Goal: Task Accomplishment & Management: Use online tool/utility

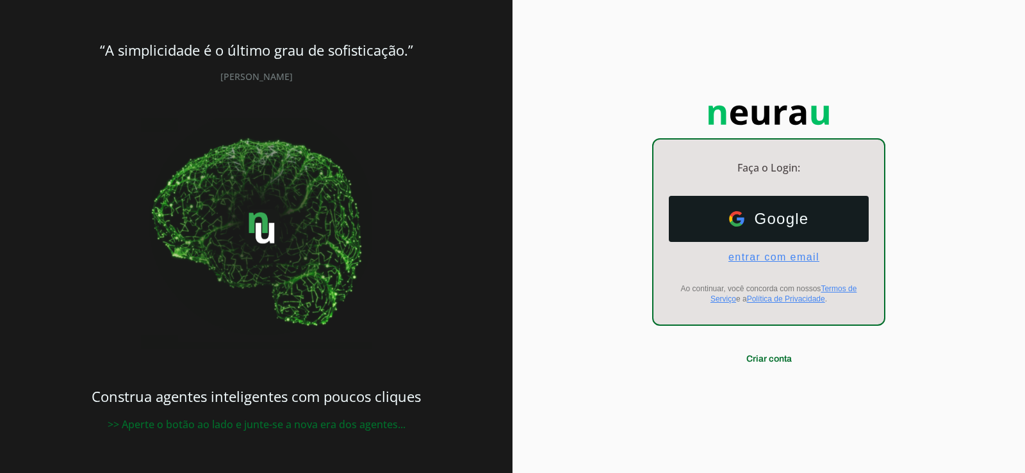
click at [790, 259] on span "entrar com email" at bounding box center [768, 258] width 101 height 12
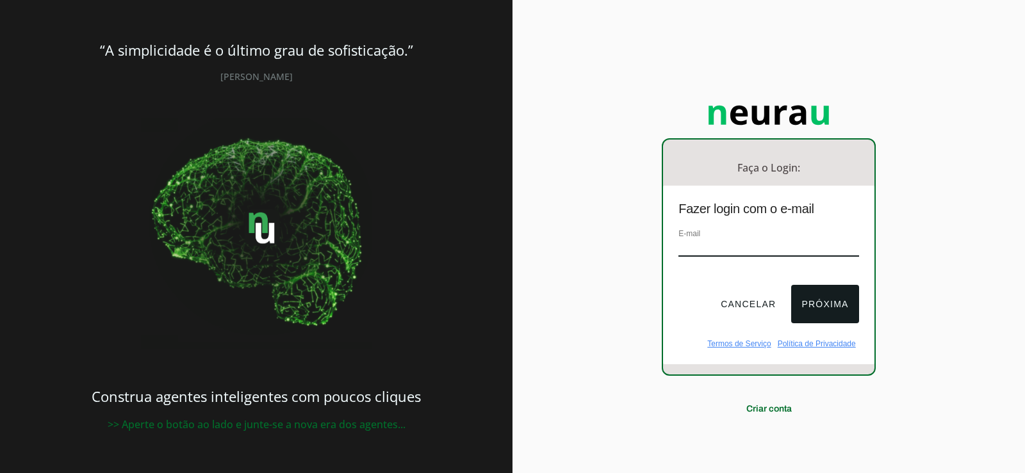
paste input "[EMAIL_ADDRESS][DOMAIN_NAME]"
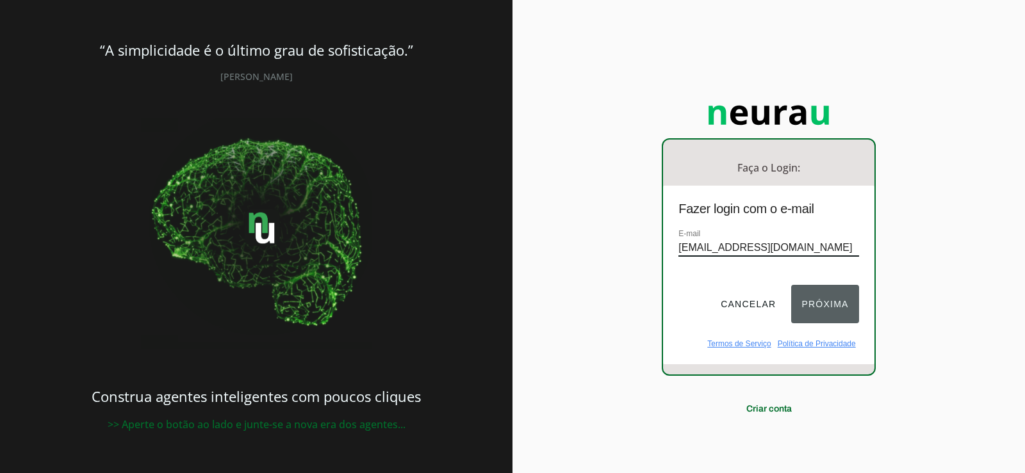
type input "[EMAIL_ADDRESS][DOMAIN_NAME]"
click at [838, 300] on button "Próxima" at bounding box center [824, 304] width 67 height 38
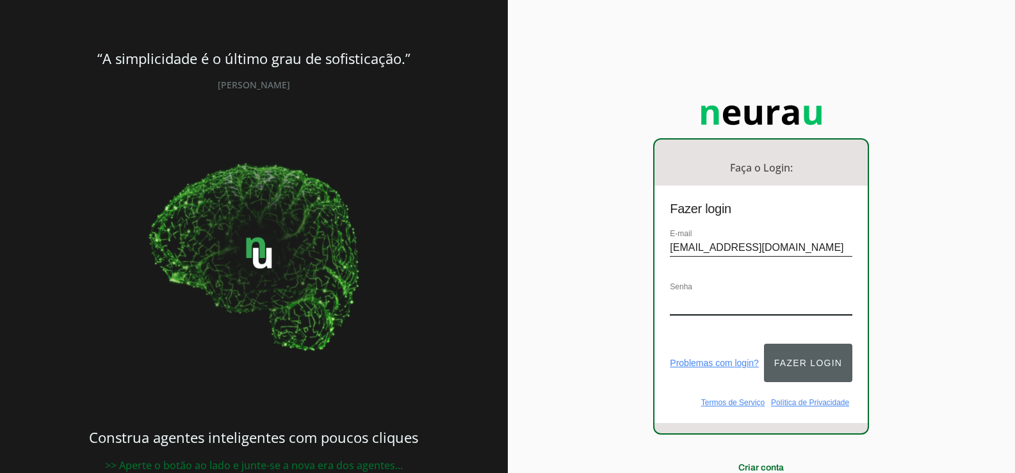
click at [818, 352] on button "Fazer login" at bounding box center [808, 363] width 88 height 38
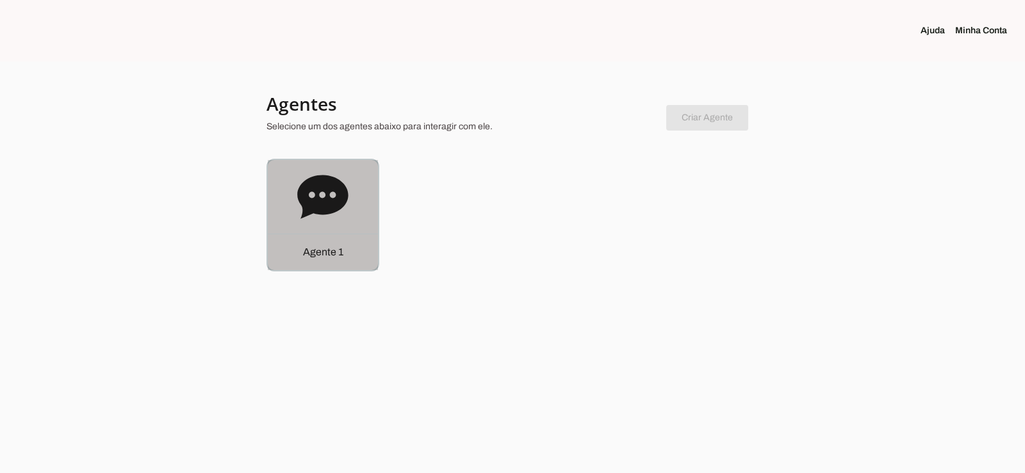
click at [354, 211] on div "Agente 1" at bounding box center [323, 215] width 110 height 110
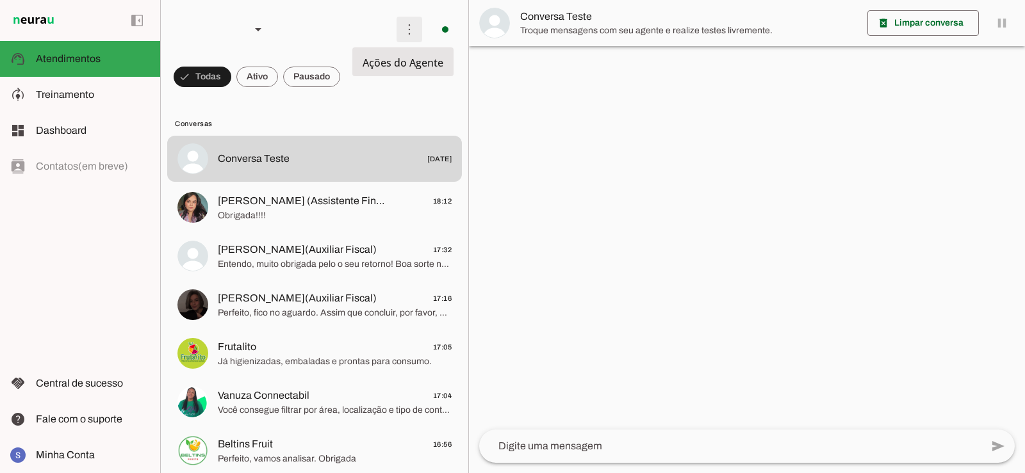
click at [407, 27] on span at bounding box center [409, 29] width 31 height 31
click at [0, 0] on slot "Ativar chats em massa" at bounding box center [0, 0] width 0 height 0
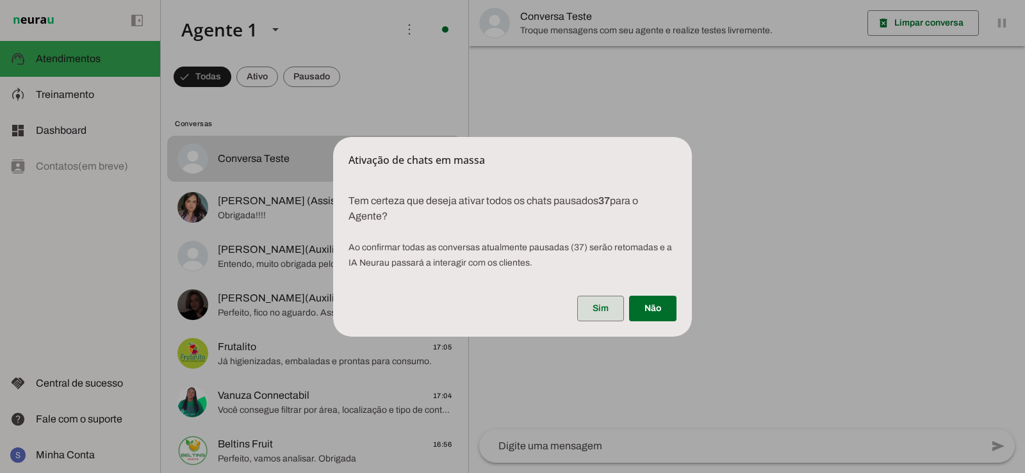
click at [620, 311] on span at bounding box center [600, 308] width 47 height 31
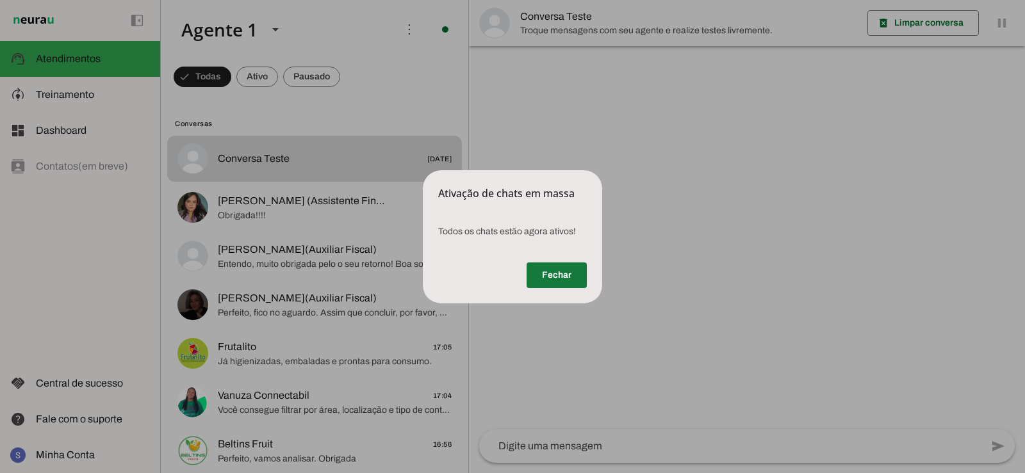
drag, startPoint x: 566, startPoint y: 261, endPoint x: 563, endPoint y: 268, distance: 7.2
click at [566, 261] on span at bounding box center [556, 275] width 60 height 31
